Goal: Information Seeking & Learning: Learn about a topic

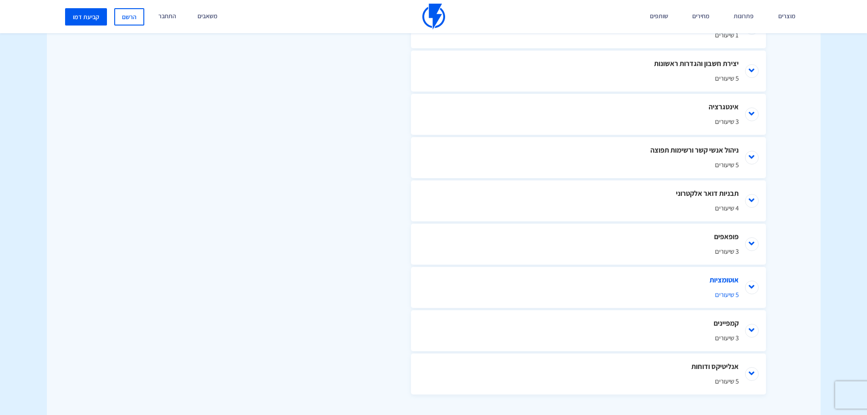
scroll to position [513, 0]
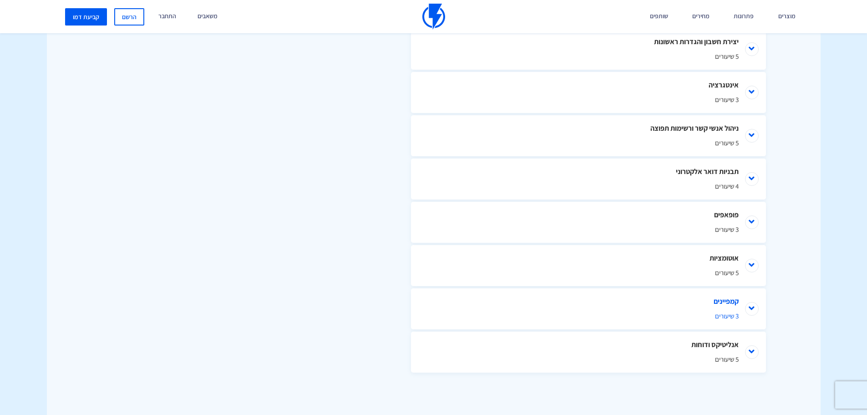
click at [750, 307] on li "קמפיינים 3 שיעורים" at bounding box center [588, 308] width 355 height 41
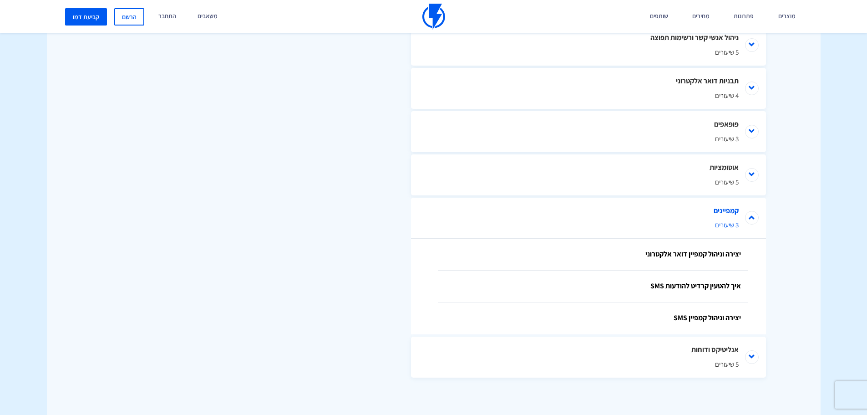
scroll to position [609, 0]
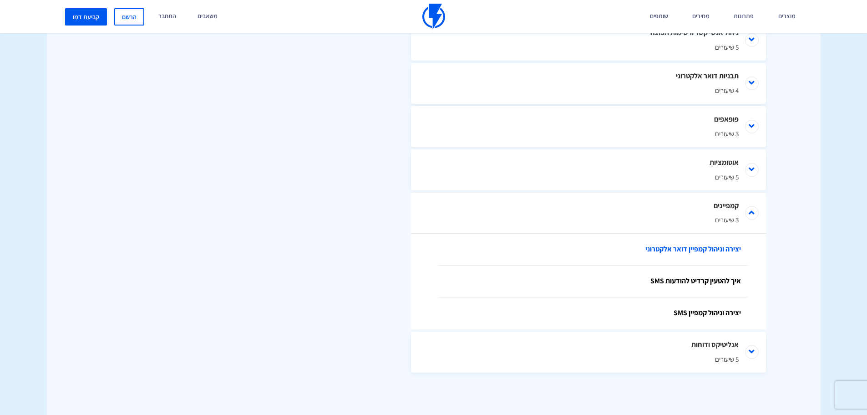
click at [718, 254] on link "יצירה וניהול קמפיין דואר אלקטרוני" at bounding box center [592, 249] width 309 height 32
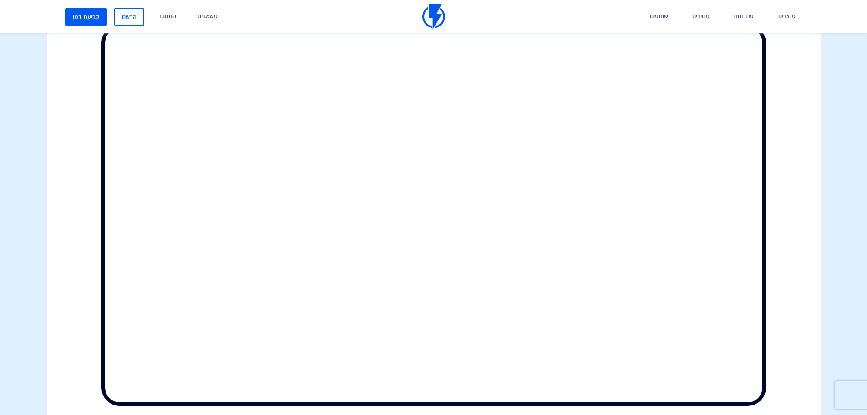
scroll to position [228, 0]
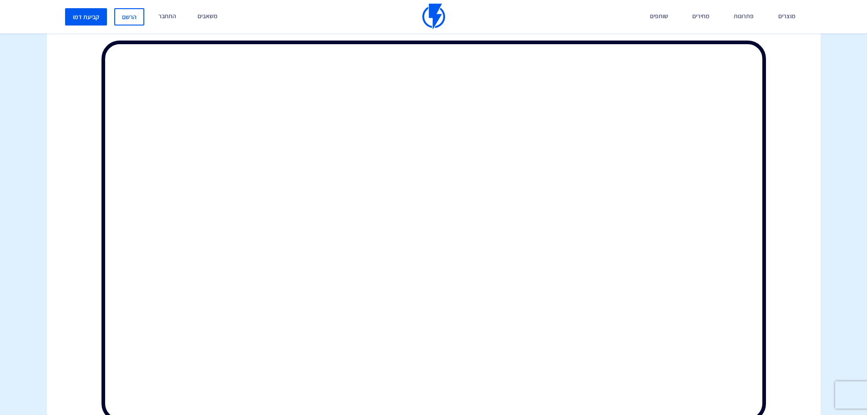
click at [805, 263] on div at bounding box center [433, 176] width 787 height 535
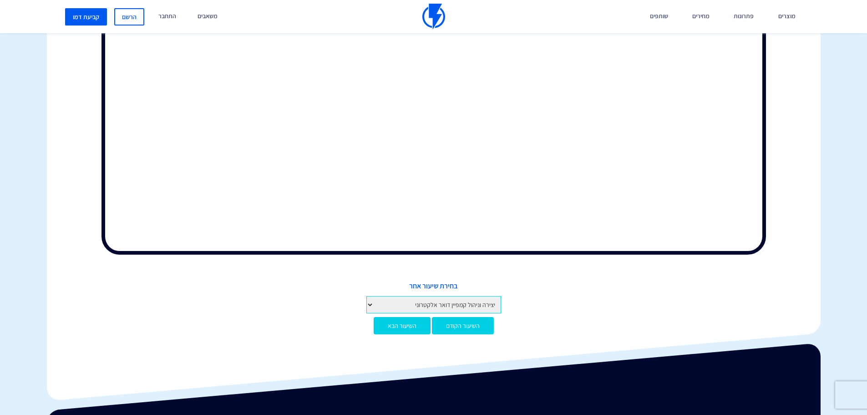
scroll to position [455, 0]
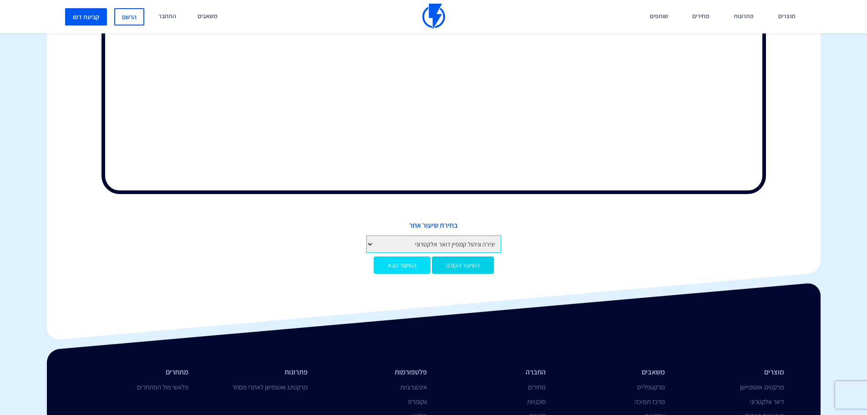
click at [401, 264] on link "השיעור הבא" at bounding box center [402, 264] width 57 height 17
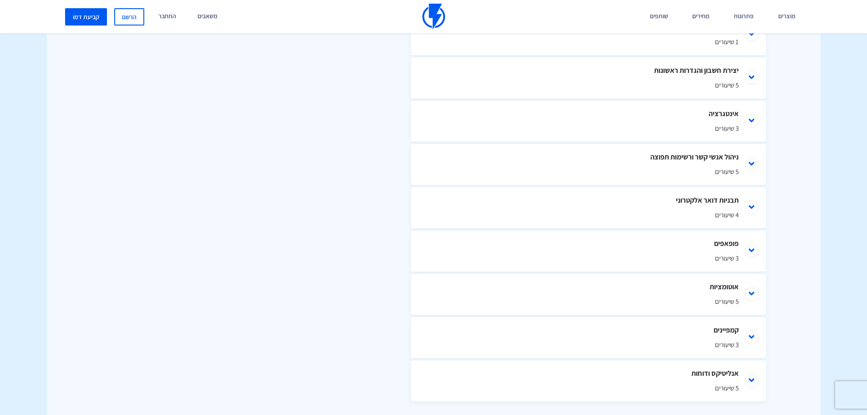
scroll to position [501, 0]
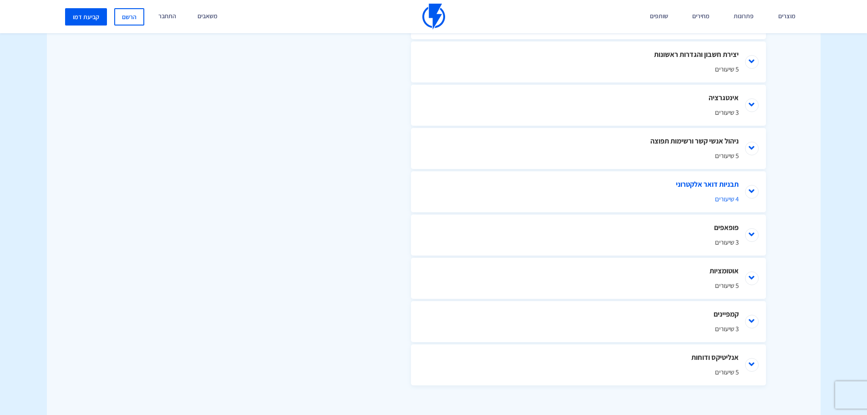
click at [750, 194] on li "תבניות דואר אלקטרוני 4 שיעורים" at bounding box center [588, 191] width 355 height 41
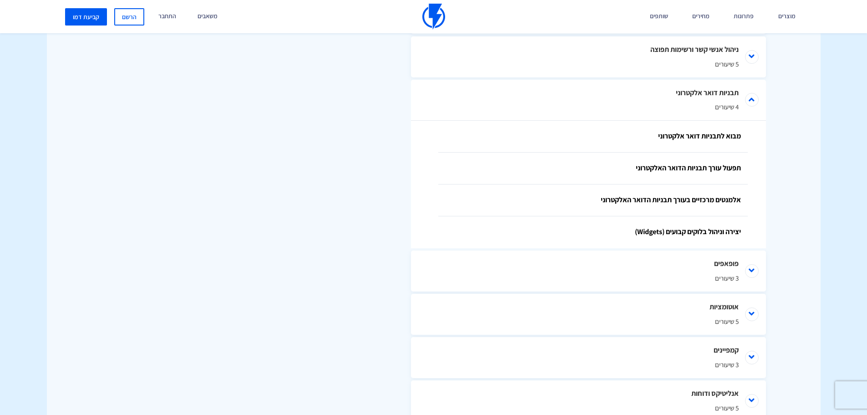
scroll to position [537, 0]
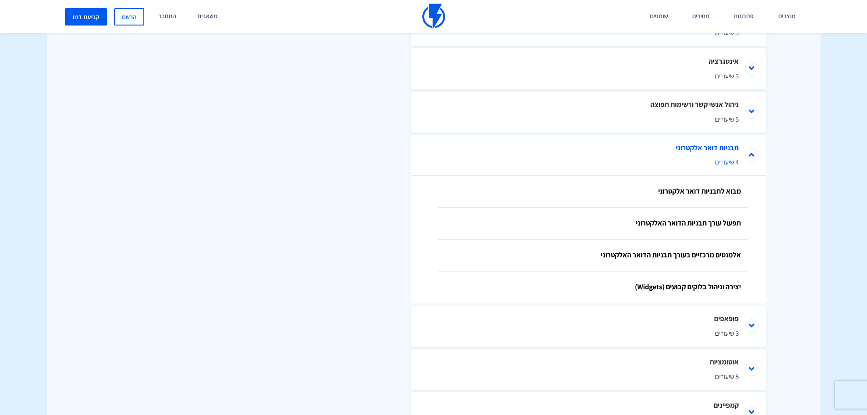
click at [754, 162] on li "תבניות דואר אלקטרוני 4 שיעורים" at bounding box center [588, 155] width 355 height 41
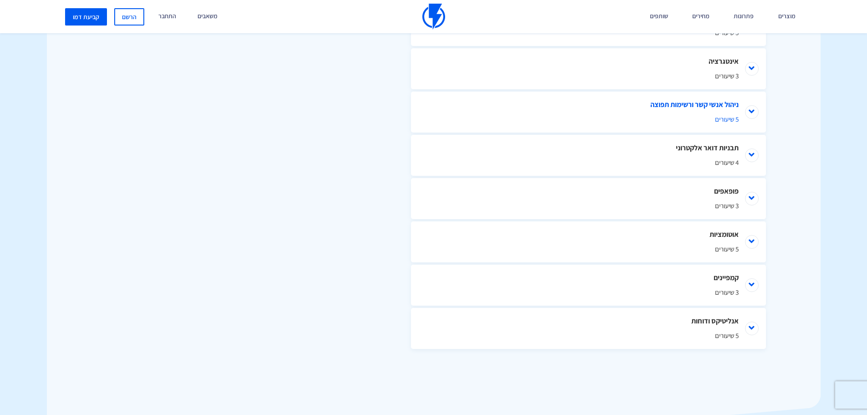
click at [751, 115] on li "ניהול אנשי קשר ורשימות תפוצה 5 שיעורים" at bounding box center [588, 111] width 355 height 41
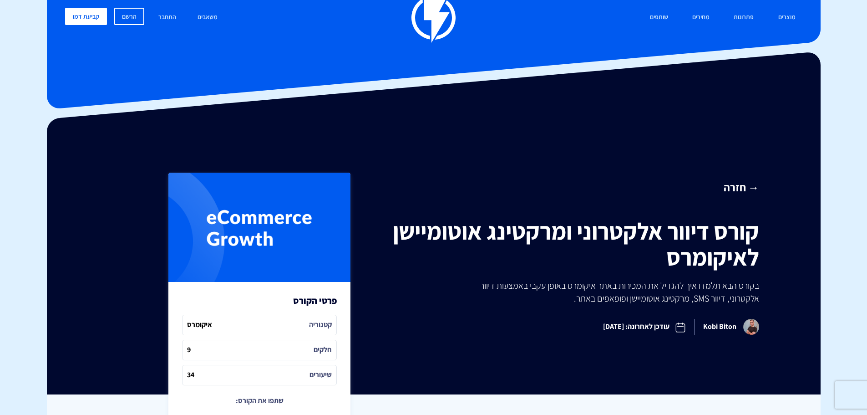
scroll to position [0, 0]
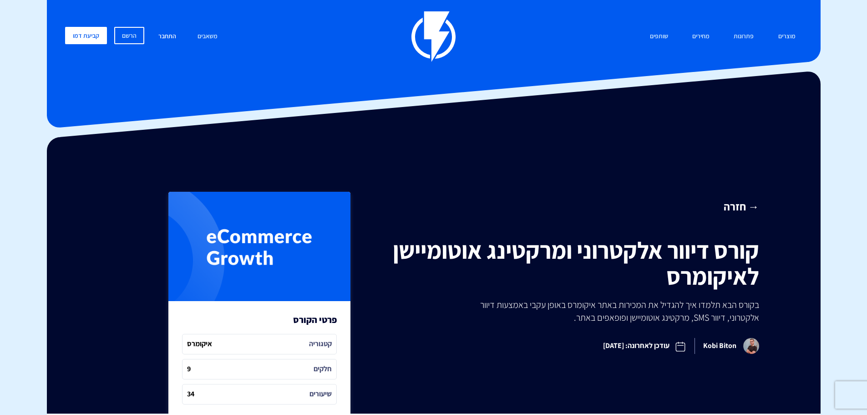
click at [166, 38] on link "התחבר" at bounding box center [167, 37] width 31 height 20
